Goal: Task Accomplishment & Management: Use online tool/utility

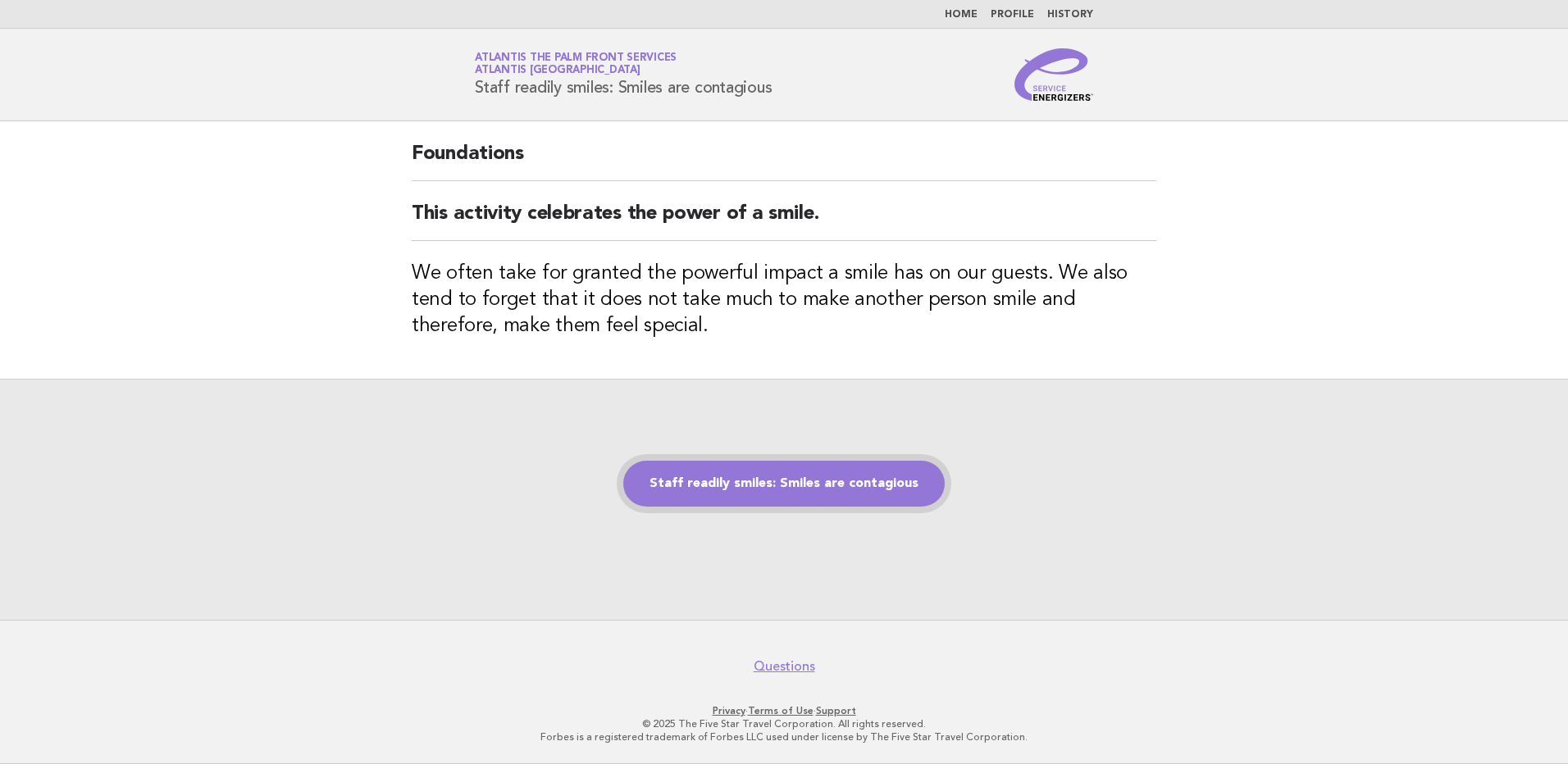
click at [782, 491] on link "Staff readily smiles: Smiles are contagious" at bounding box center [784, 483] width 322 height 46
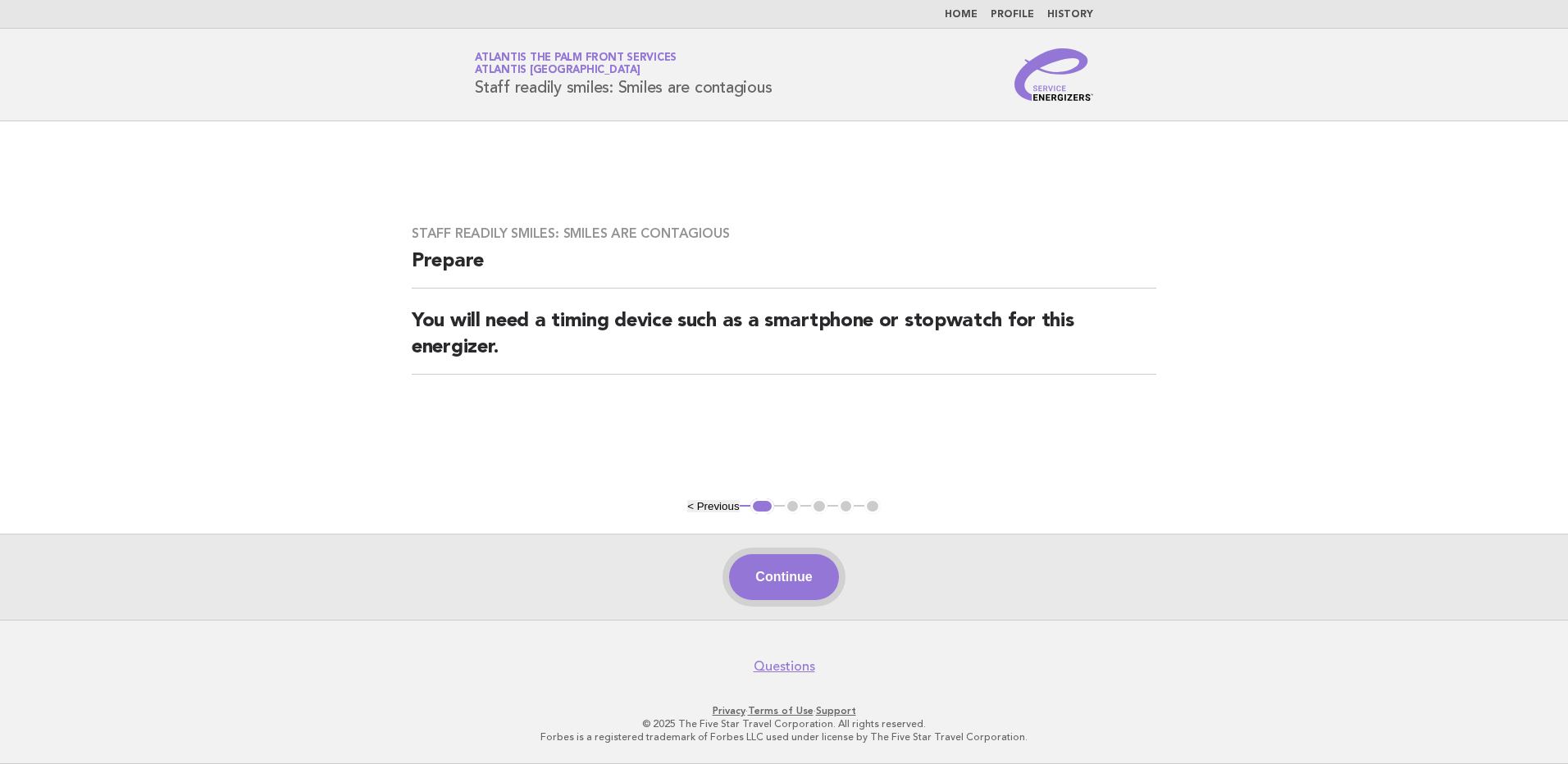
click at [774, 587] on button "Continue" at bounding box center [784, 577] width 109 height 46
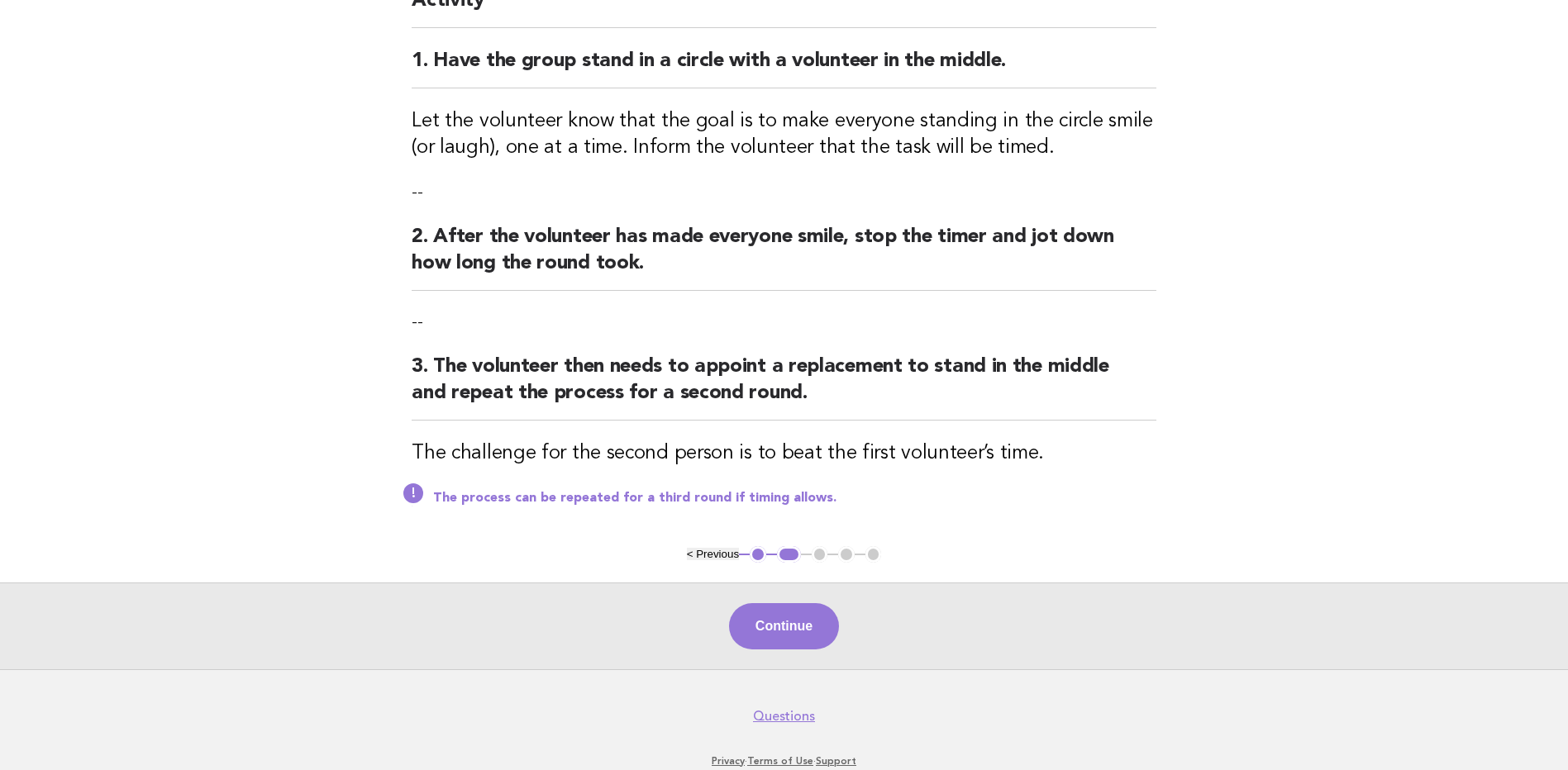
scroll to position [221, 0]
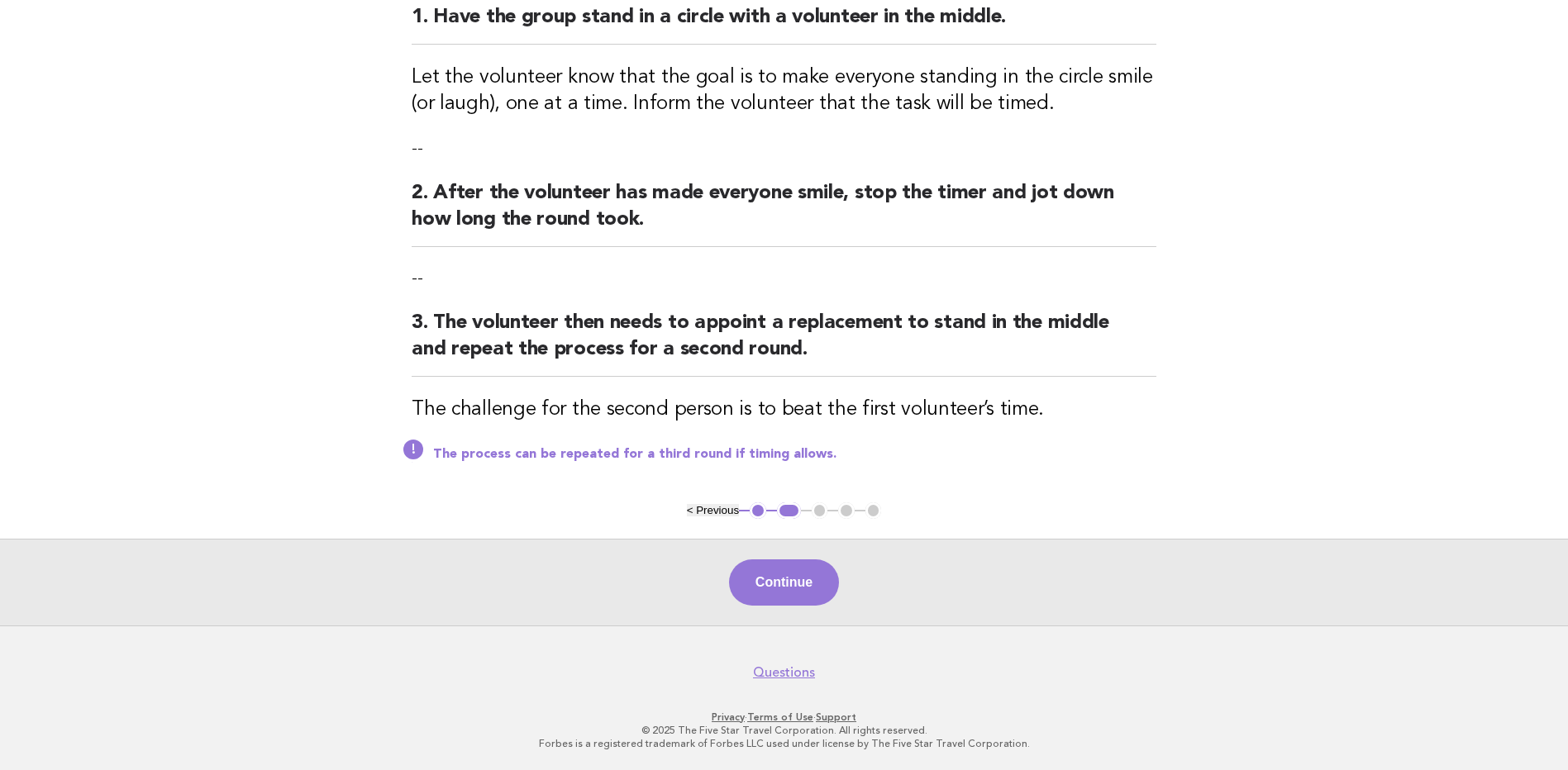
drag, startPoint x: 786, startPoint y: 597, endPoint x: 775, endPoint y: 604, distance: 13.0
click at [786, 597] on button "Continue" at bounding box center [784, 583] width 110 height 46
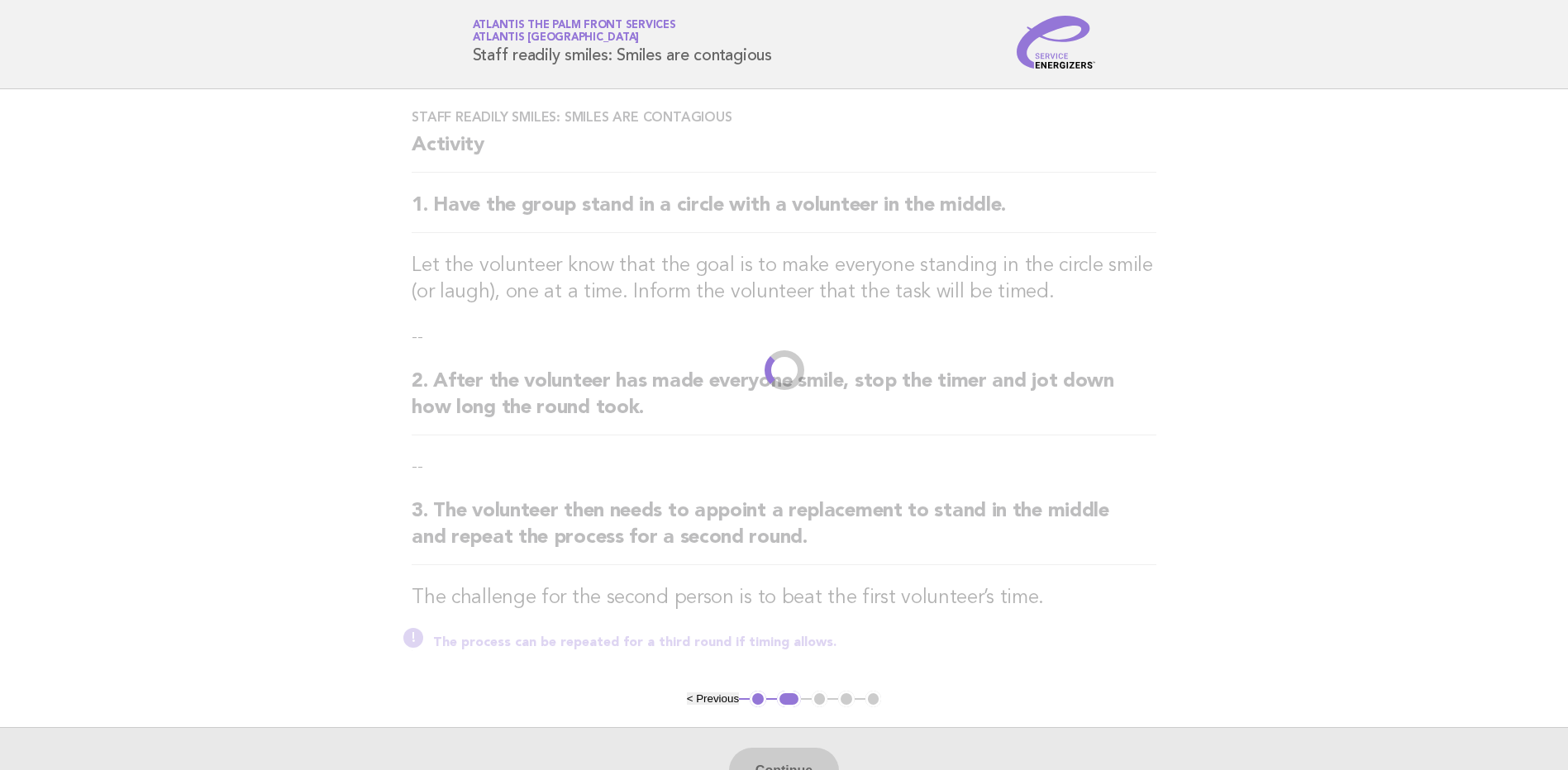
scroll to position [0, 0]
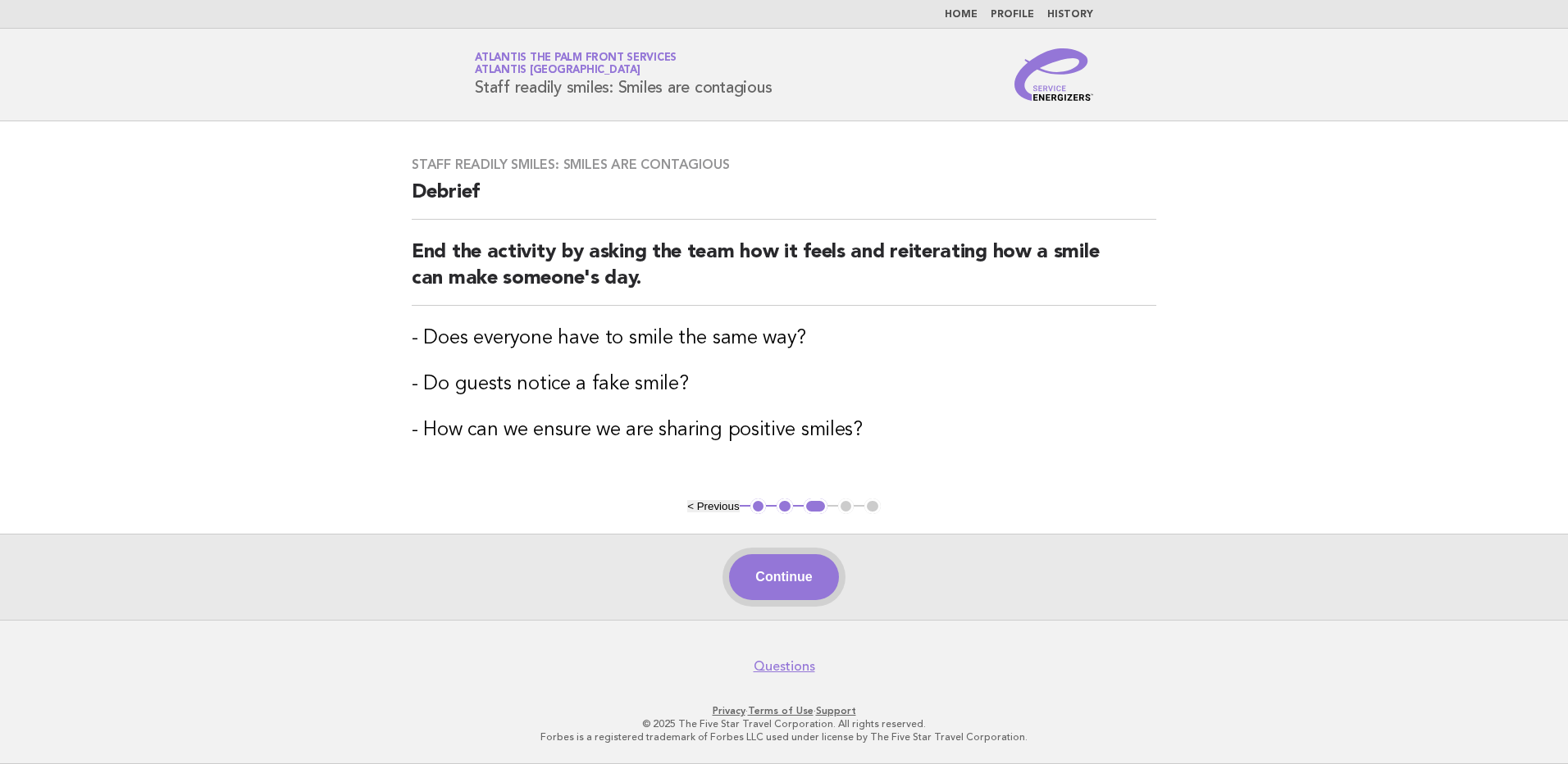
click at [802, 584] on button "Continue" at bounding box center [784, 577] width 109 height 46
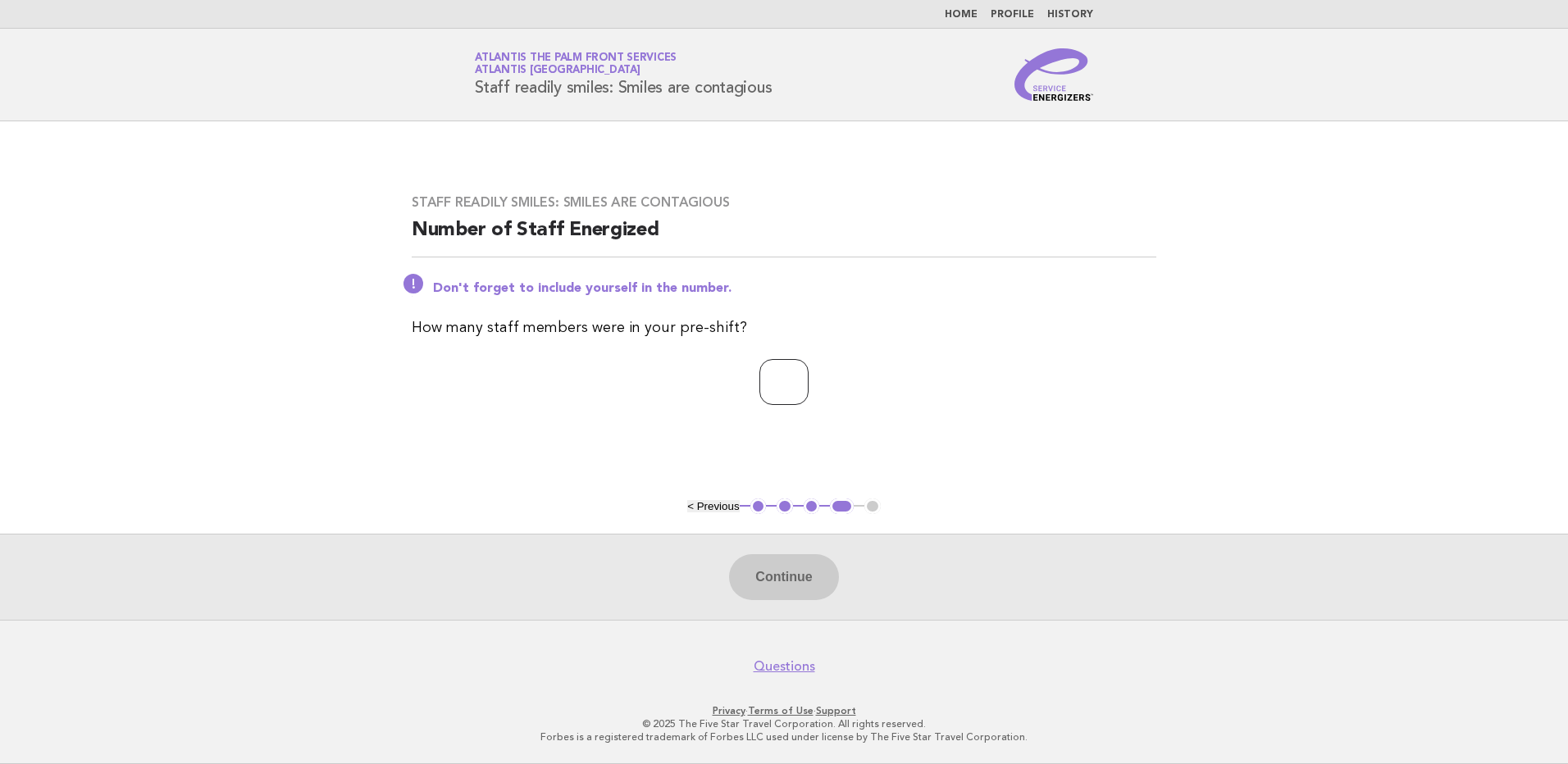
click at [790, 377] on input "number" at bounding box center [784, 382] width 49 height 46
type input "**"
click at [773, 597] on button "Continue" at bounding box center [784, 577] width 109 height 46
